Goal: Transaction & Acquisition: Purchase product/service

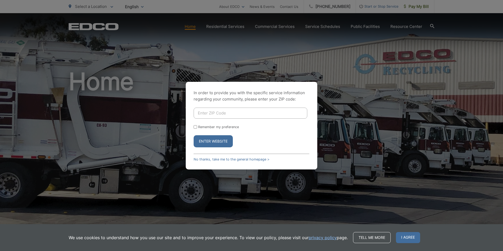
click at [245, 113] on input "Enter ZIP Code" at bounding box center [251, 113] width 114 height 11
type input "92021"
click at [202, 145] on button "Enter Website" at bounding box center [213, 141] width 39 height 12
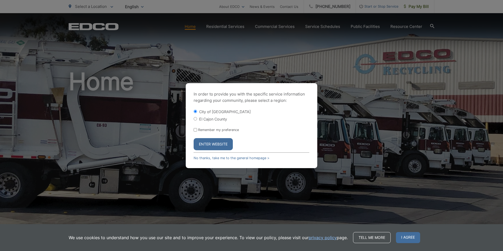
drag, startPoint x: 211, startPoint y: 119, endPoint x: 212, endPoint y: 121, distance: 3.0
click at [211, 119] on label "El Cajon County" at bounding box center [213, 119] width 28 height 4
click at [197, 119] on input "El Cajon County" at bounding box center [195, 118] width 3 height 3
radio input "true"
click at [217, 142] on button "Enter Website" at bounding box center [213, 144] width 39 height 12
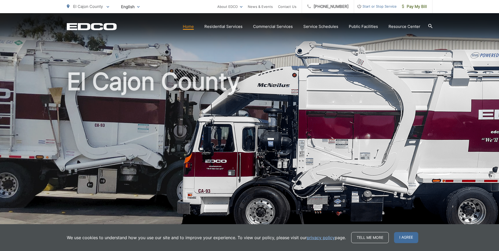
click at [431, 26] on icon at bounding box center [430, 26] width 4 height 4
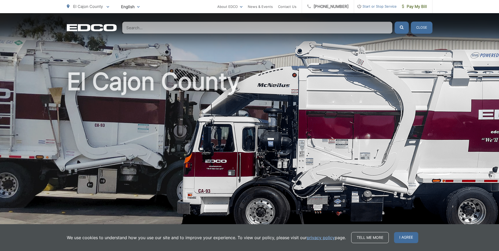
click at [427, 28] on button "Close" at bounding box center [422, 28] width 22 height 12
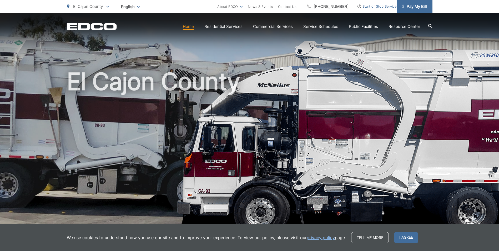
click at [416, 6] on span "Pay My Bill" at bounding box center [414, 6] width 25 height 6
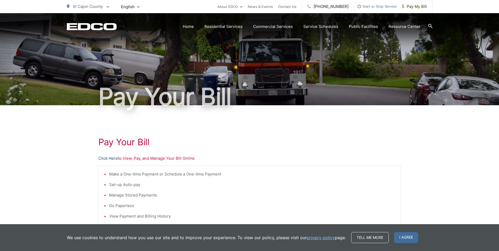
click at [112, 159] on link "Click Here" at bounding box center [107, 158] width 19 height 6
